Goal: Task Accomplishment & Management: Use online tool/utility

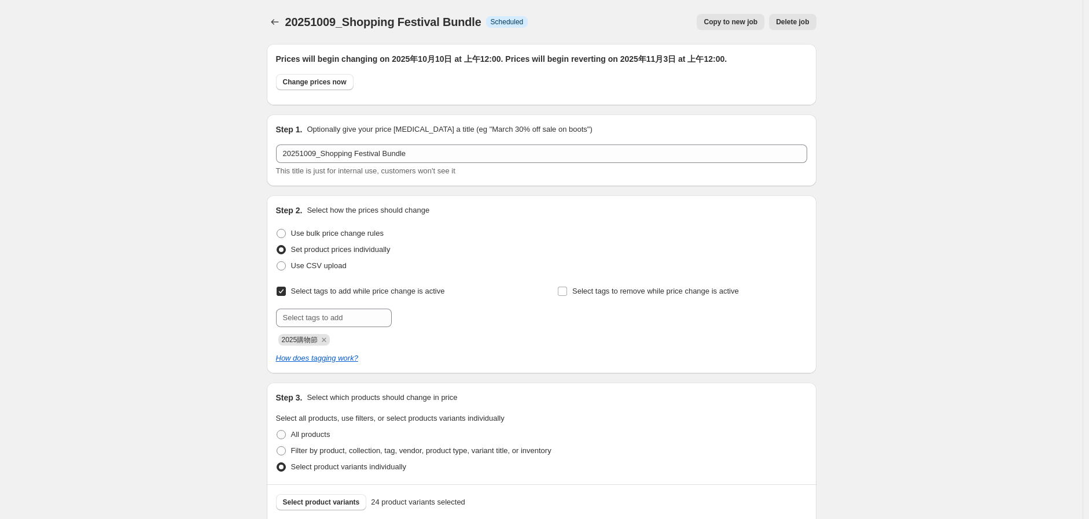
click at [333, 495] on button "Select product variants" at bounding box center [321, 503] width 91 height 16
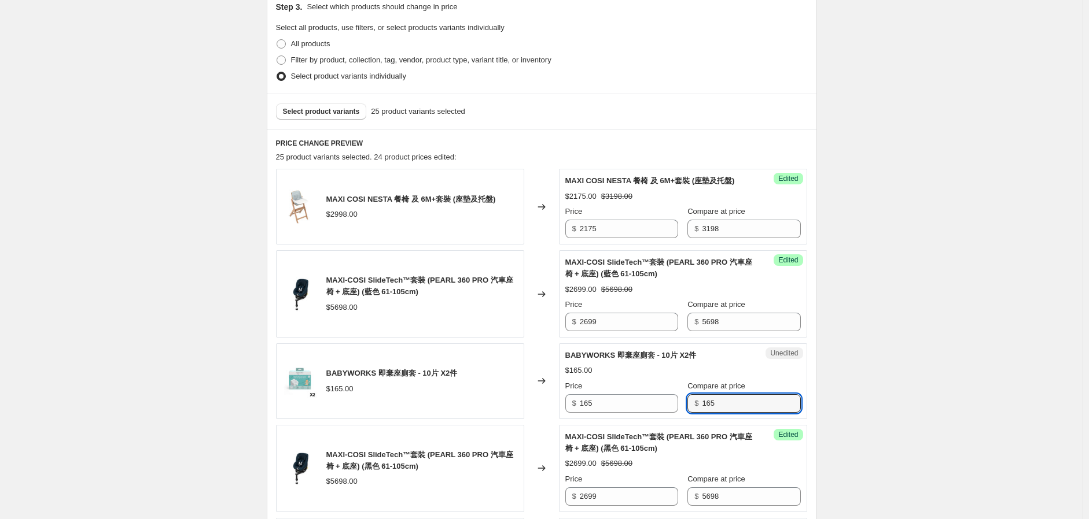
drag, startPoint x: 741, startPoint y: 419, endPoint x: 672, endPoint y: 417, distance: 68.9
click at [672, 413] on div "Price $ 165 Compare at price $ 165" at bounding box center [682, 397] width 235 height 32
type input "110"
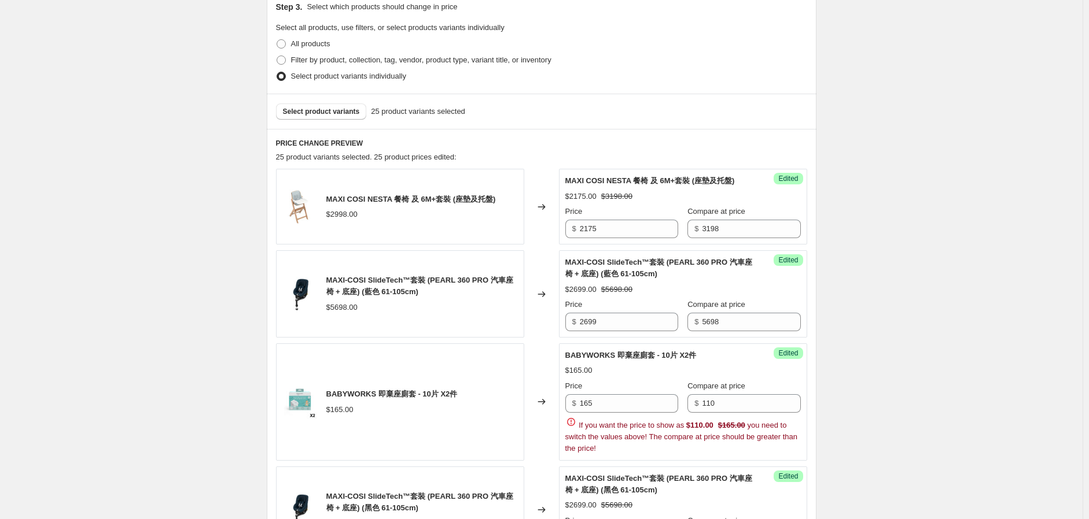
drag, startPoint x: 576, startPoint y: 412, endPoint x: 500, endPoint y: 428, distance: 78.1
click at [500, 428] on div "BABYWORKS 即棄座廁套 - 10片 X2件 $165.00 Changed to Success Edited BABYWORKS 即棄座廁套 - 1…" at bounding box center [541, 402] width 531 height 117
click at [616, 413] on input "165" at bounding box center [629, 404] width 98 height 19
drag, startPoint x: 615, startPoint y: 416, endPoint x: 551, endPoint y: 421, distance: 64.3
click at [551, 421] on div "BABYWORKS 即棄座廁套 - 10片 X2件 $165.00 Changed to Success Edited BABYWORKS 即棄座廁套 - 1…" at bounding box center [541, 402] width 531 height 117
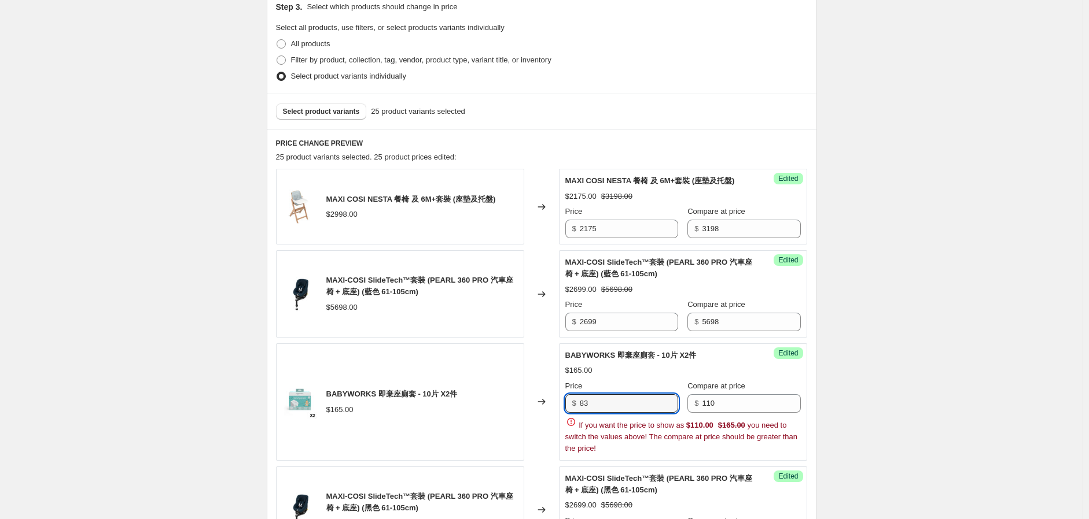
type input "83"
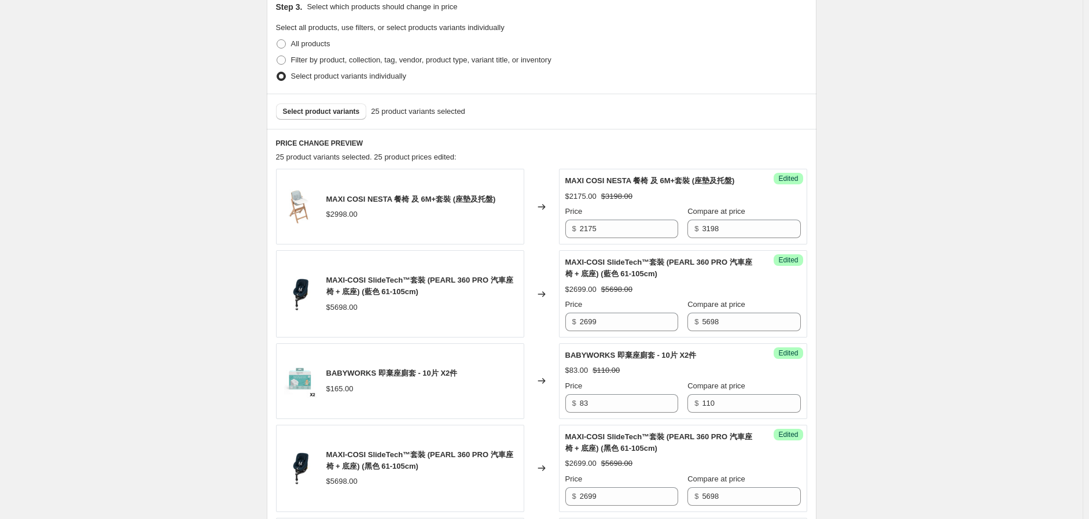
click at [429, 379] on div "BABYWORKS 即棄座廁套 - 10片 X2件" at bounding box center [391, 374] width 131 height 12
click at [640, 408] on input "83" at bounding box center [629, 404] width 98 height 19
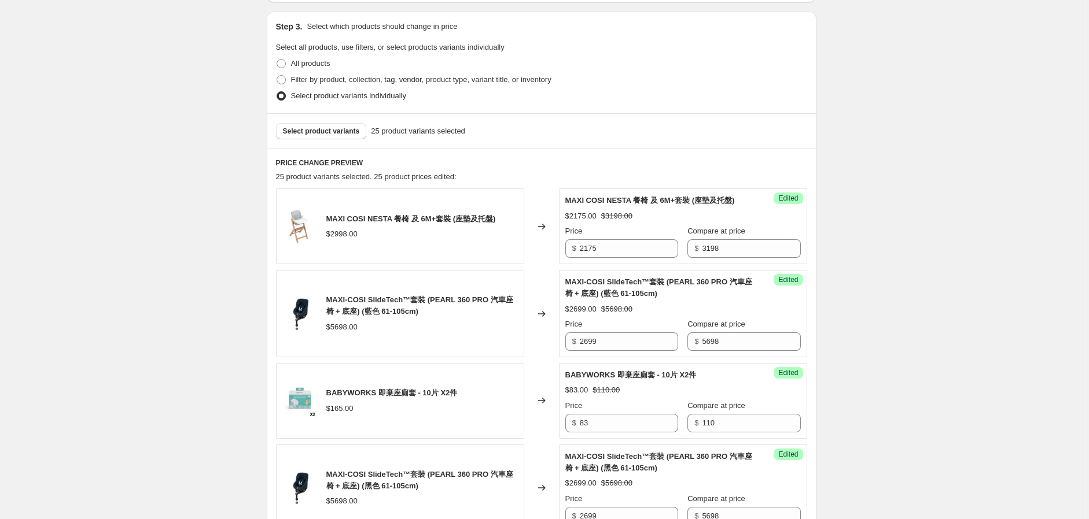
scroll to position [263, 0]
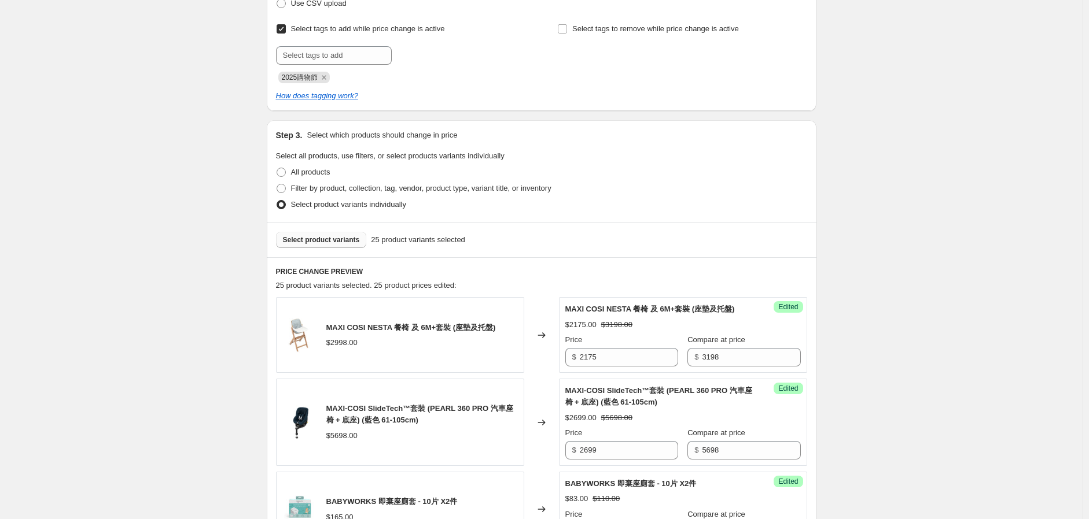
click at [332, 242] on span "Select product variants" at bounding box center [321, 239] width 77 height 9
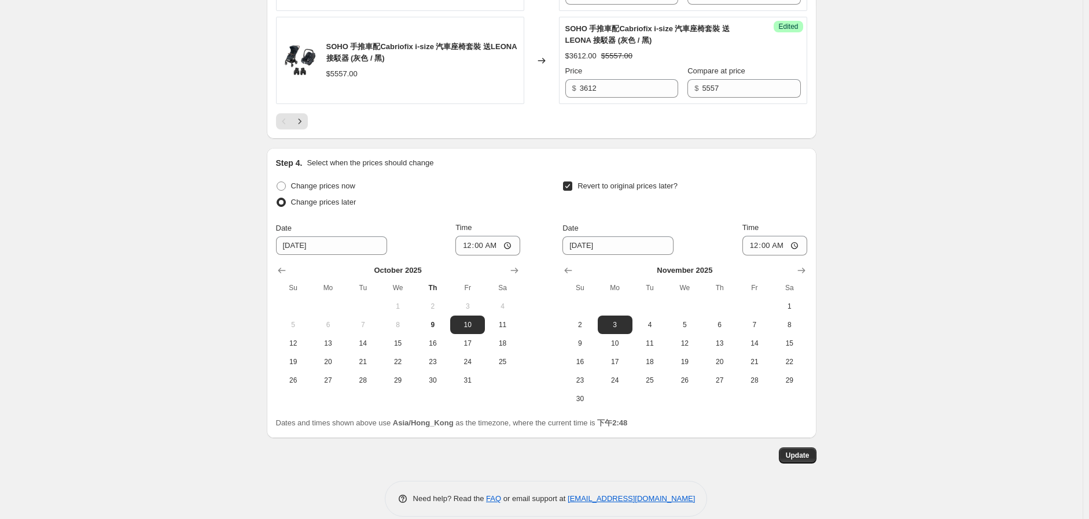
scroll to position [2123, 0]
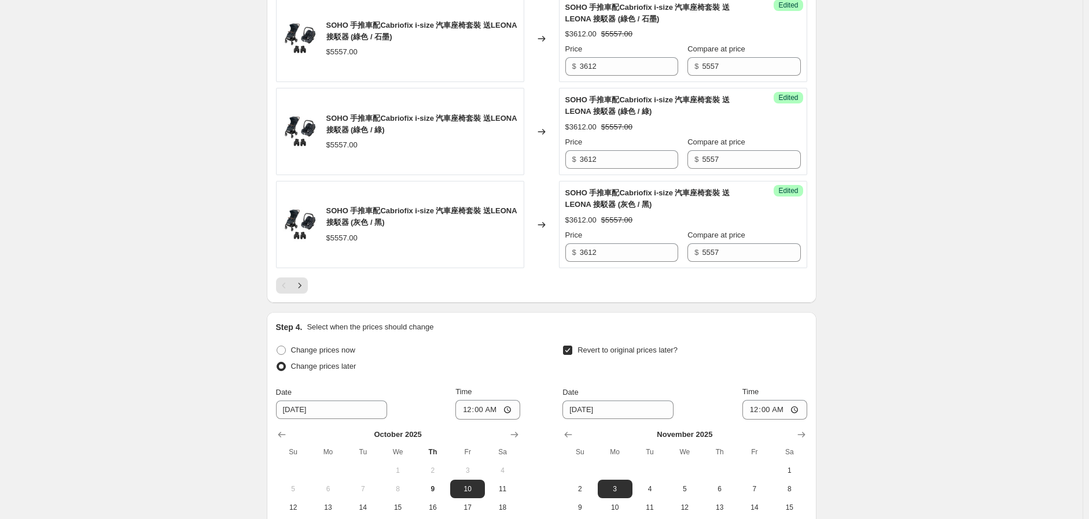
click at [301, 288] on icon "Next" at bounding box center [299, 285] width 3 height 5
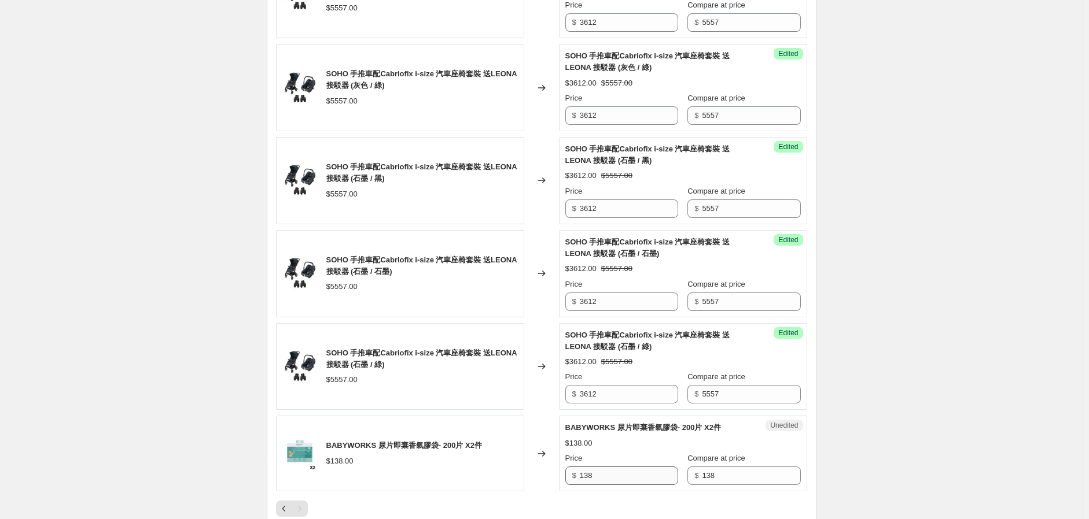
scroll to position [727, 0]
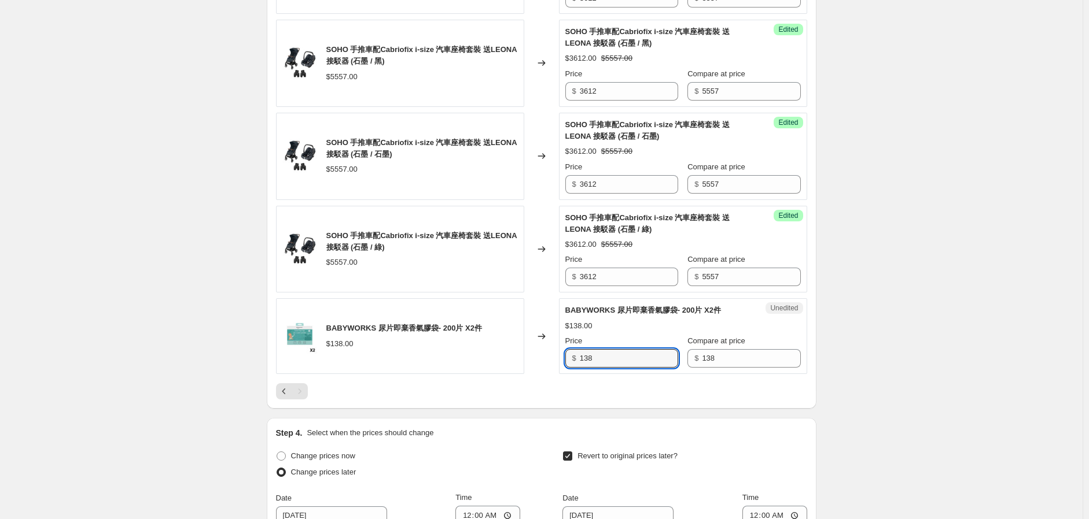
click at [522, 373] on div "BABYWORKS 尿片即棄香氣膠袋- 200片 X2件 $138.00 Changed to Unedited BABYWORKS 尿片即棄香氣膠袋- 20…" at bounding box center [541, 336] width 531 height 76
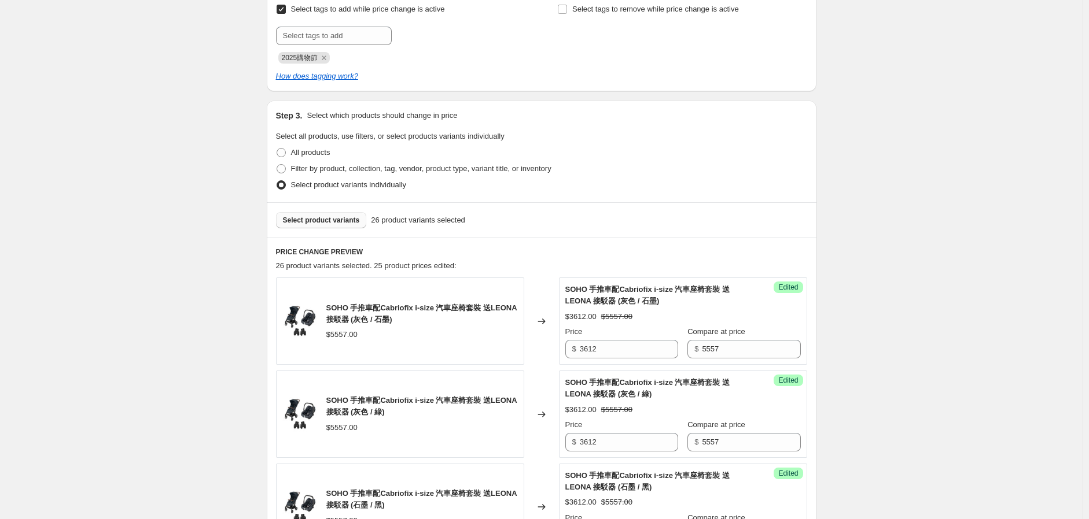
scroll to position [212, 0]
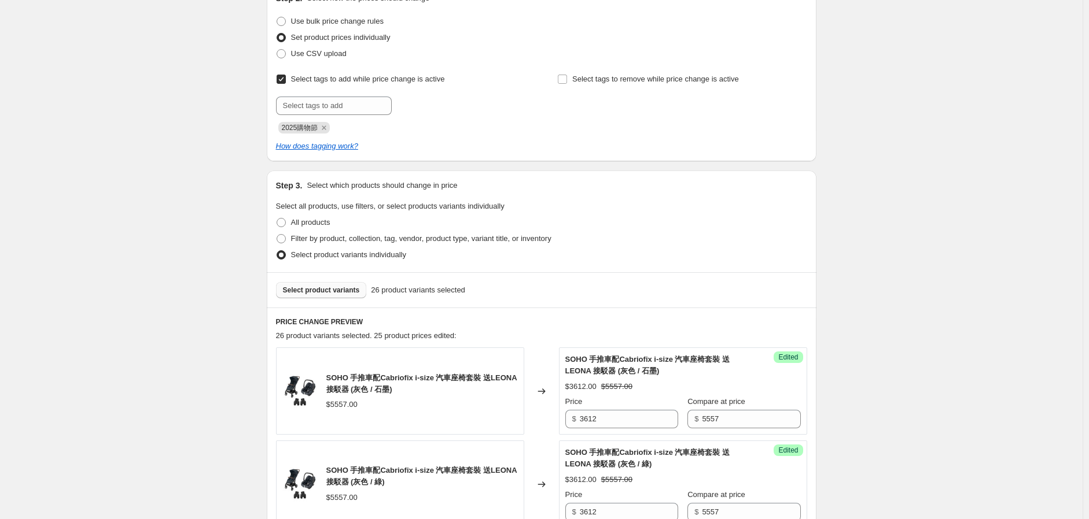
type input "83"
click at [322, 284] on button "Select product variants" at bounding box center [321, 290] width 91 height 16
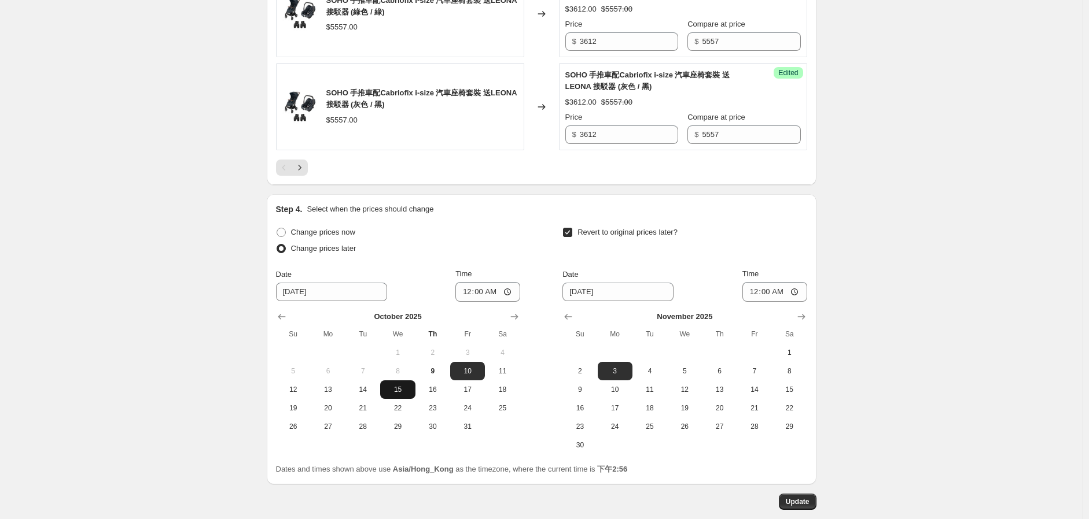
scroll to position [2316, 0]
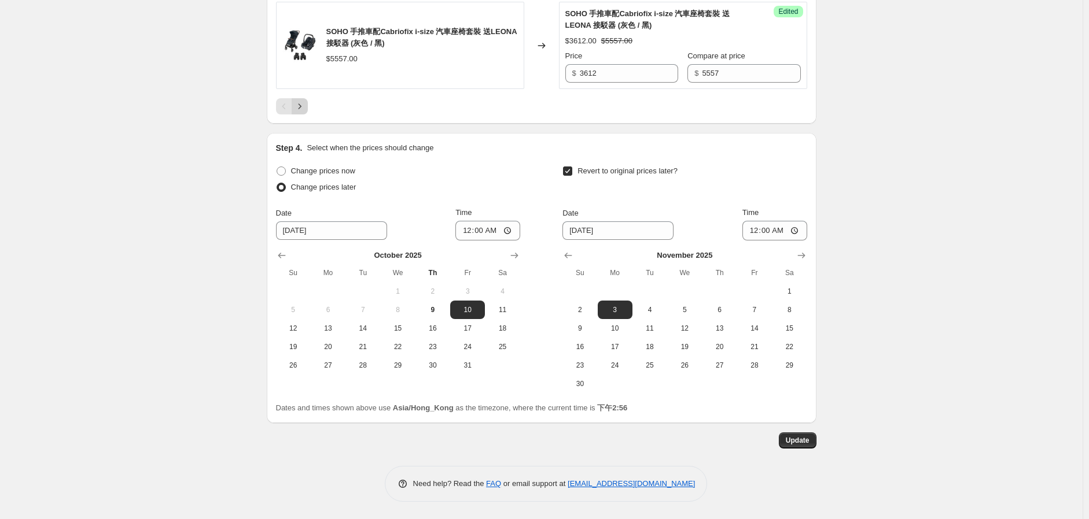
click at [292, 101] on div "Pagination" at bounding box center [284, 106] width 16 height 16
click at [297, 102] on icon "Next" at bounding box center [300, 107] width 12 height 12
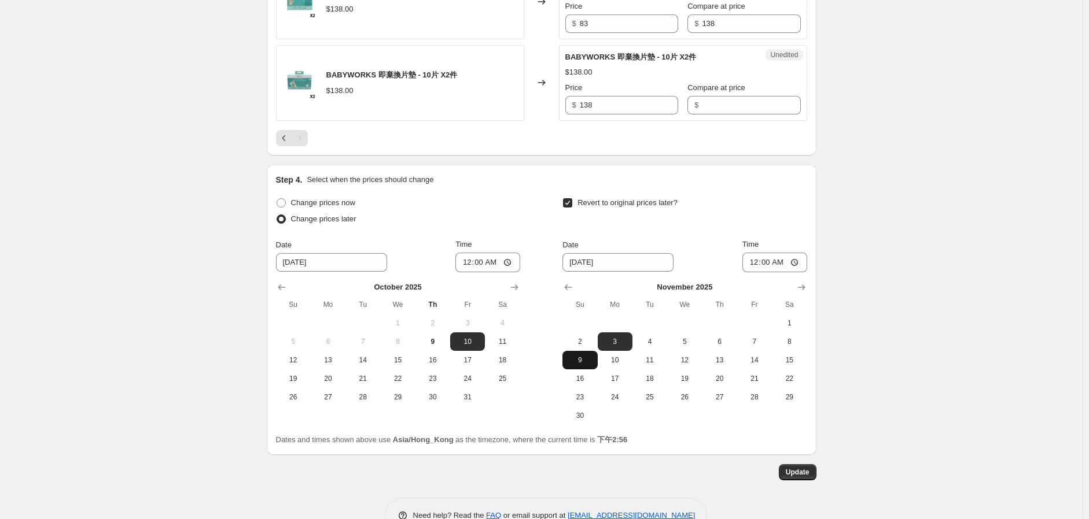
scroll to position [855, 0]
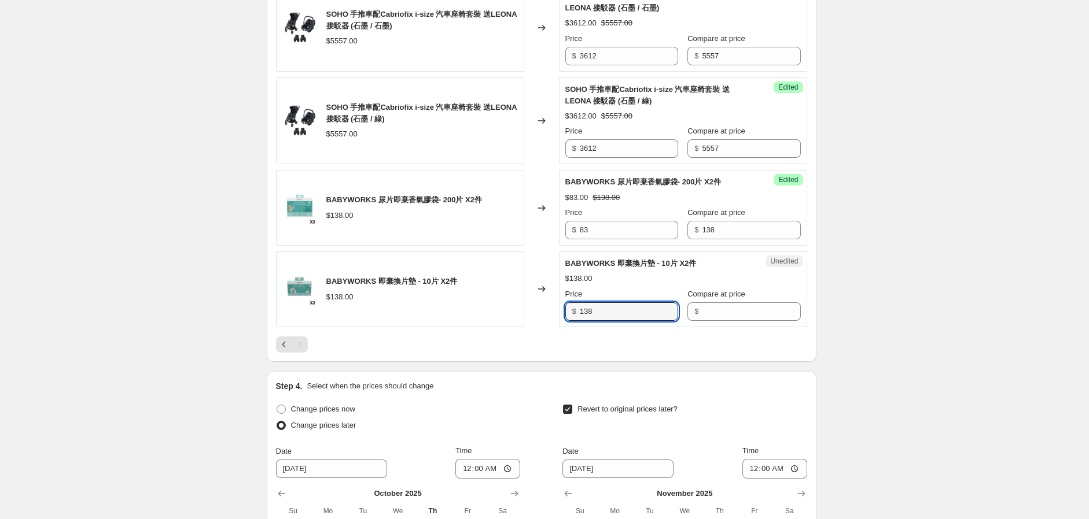
click at [542, 313] on div "BABYWORKS 即棄換片墊 - 10片 X2件 $138.00 Changed to Unedited BABYWORKS 即棄換片墊 - 10片 X2件…" at bounding box center [541, 290] width 531 height 76
click at [735, 305] on input "Compare at price" at bounding box center [751, 312] width 98 height 19
paste input "138"
type input "138"
click at [612, 313] on input "138" at bounding box center [629, 312] width 98 height 19
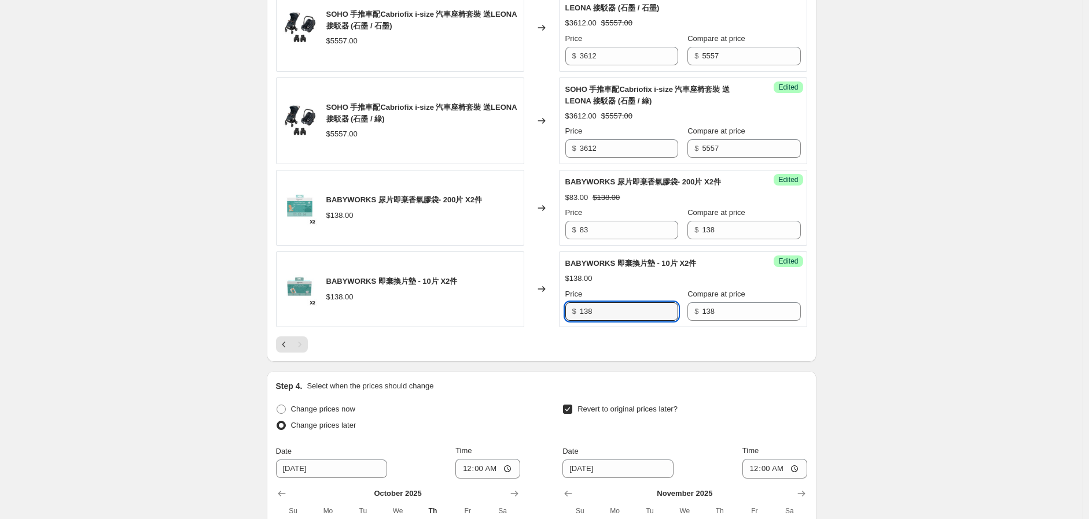
drag, startPoint x: 612, startPoint y: 313, endPoint x: 519, endPoint y: 312, distance: 92.6
click at [522, 310] on div "BABYWORKS 即棄換片墊 - 10片 X2件 $138.00 Changed to Success Edited BABYWORKS 即棄換片墊 - 1…" at bounding box center [541, 290] width 531 height 76
type input "83"
drag, startPoint x: 898, startPoint y: 238, endPoint x: 880, endPoint y: 227, distance: 21.5
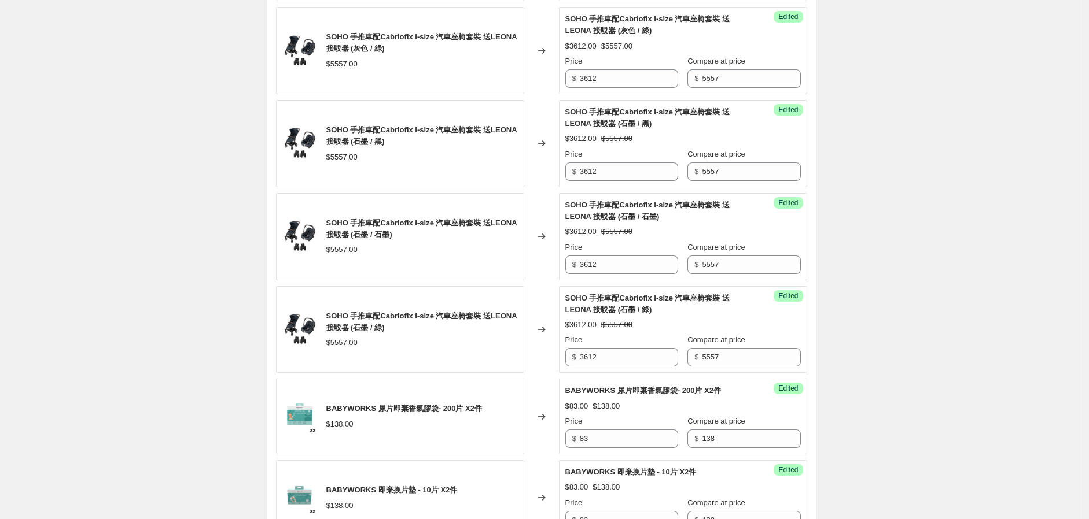
scroll to position [534, 0]
